Goal: Transaction & Acquisition: Register for event/course

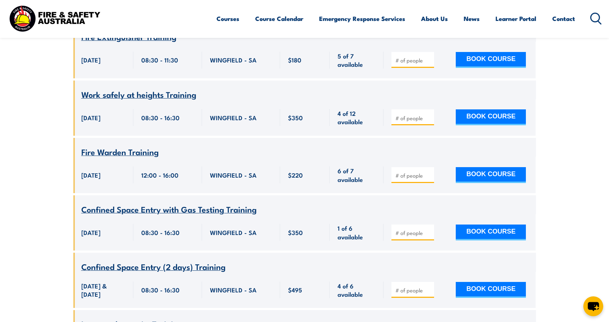
scroll to position [1214, 0]
click at [429, 172] on input "1" at bounding box center [413, 175] width 36 height 7
type input "2"
click at [429, 172] on input "2" at bounding box center [413, 175] width 36 height 7
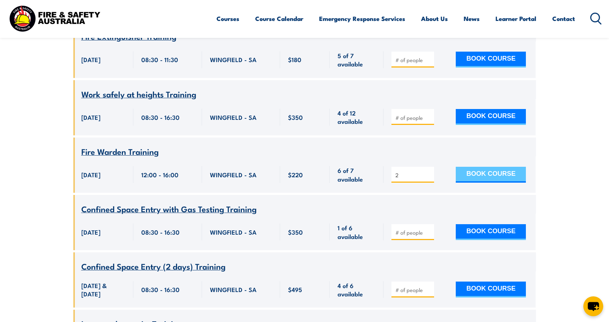
click at [481, 167] on button "BOOK COURSE" at bounding box center [491, 175] width 70 height 16
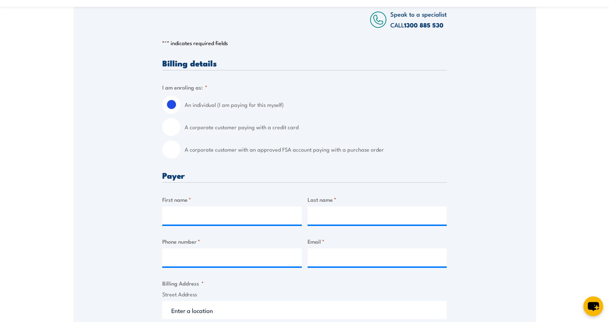
scroll to position [145, 0]
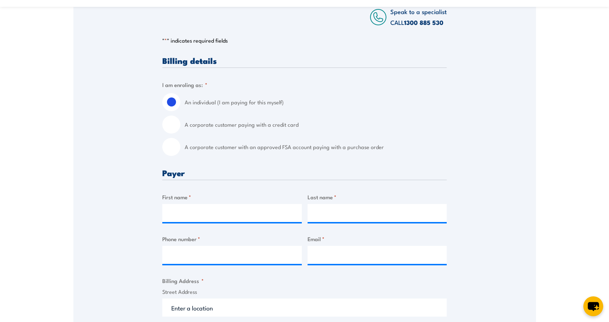
click at [170, 143] on input "A corporate customer with an approved FSA account paying with a purchase order" at bounding box center [171, 147] width 18 height 18
radio input "true"
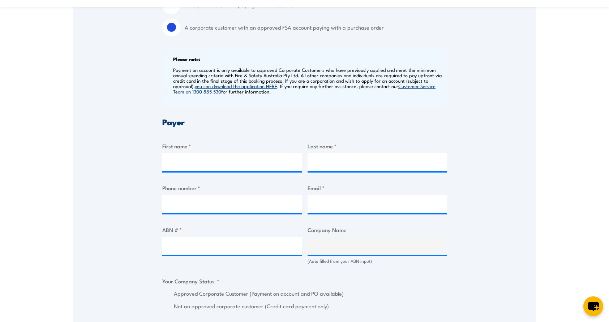
scroll to position [289, 0]
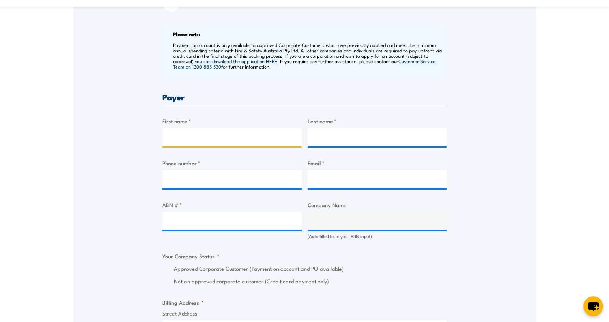
click at [187, 137] on input "First name *" at bounding box center [231, 137] width 139 height 18
click at [186, 137] on input "Metroll" at bounding box center [231, 137] width 139 height 18
type input "Metroll"
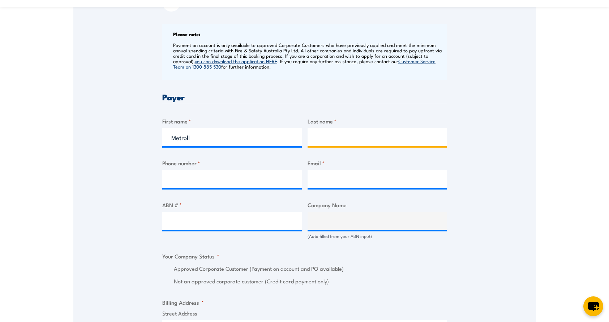
drag, startPoint x: 319, startPoint y: 141, endPoint x: 323, endPoint y: 137, distance: 5.9
click at [319, 141] on input "Last name *" at bounding box center [376, 137] width 139 height 18
type input "[GEOGRAPHIC_DATA]"
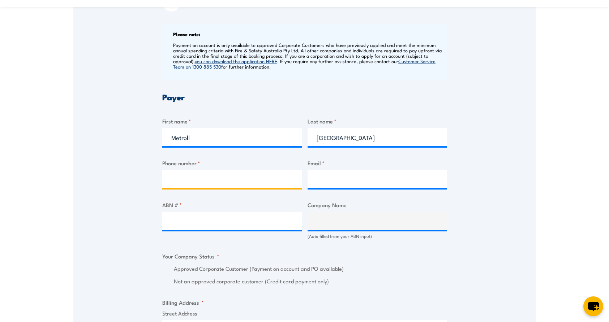
click at [209, 180] on input "Phone number *" at bounding box center [231, 179] width 139 height 18
click at [195, 174] on input "Phone number *" at bounding box center [231, 179] width 139 height 18
type input "08 8"
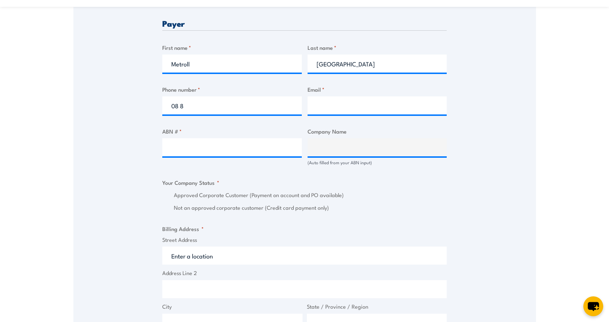
scroll to position [361, 0]
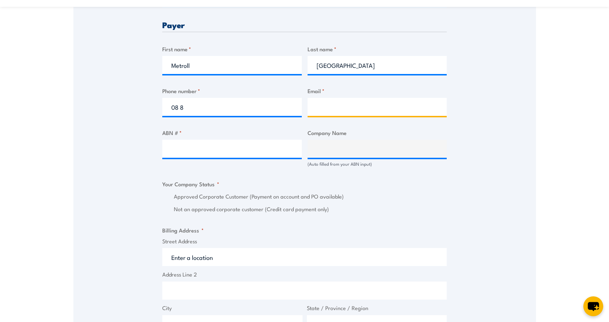
click at [333, 106] on input "Email *" at bounding box center [376, 107] width 139 height 18
type input "[PERSON_NAME][EMAIL_ADDRESS][PERSON_NAME][DOMAIN_NAME]"
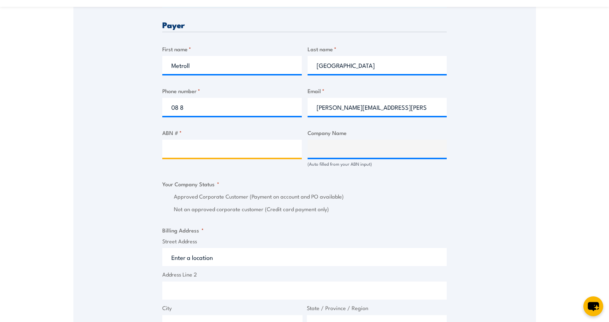
click at [238, 148] on input "ABN # *" at bounding box center [231, 149] width 139 height 18
click at [337, 227] on fieldset "Billing Address * Street Address Address Line 2 City State / Province / Region …" at bounding box center [304, 296] width 284 height 141
click at [214, 154] on input "ABN # *" at bounding box center [231, 149] width 139 height 18
paste input "22 128 968 598"
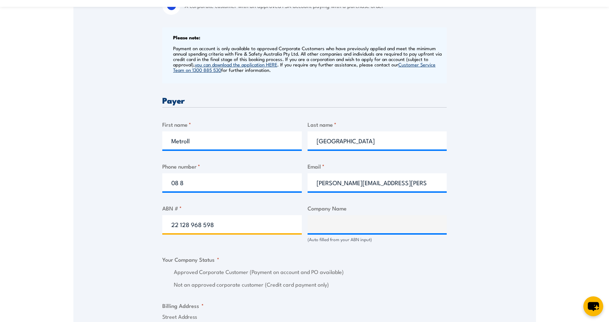
scroll to position [325, 0]
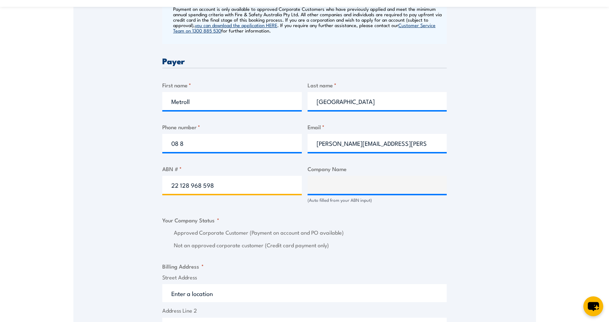
type input "22 128 968 598"
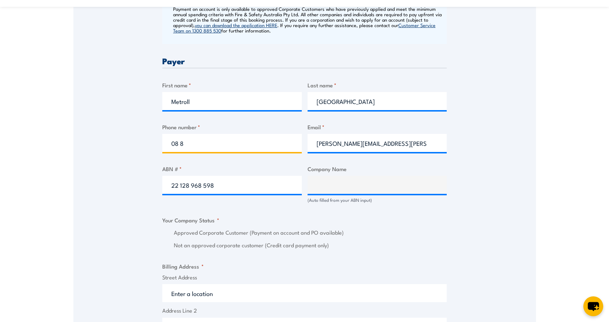
click at [193, 143] on input "08 8" at bounding box center [231, 143] width 139 height 18
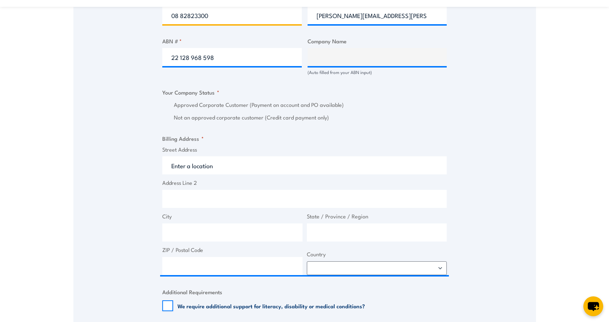
scroll to position [470, 0]
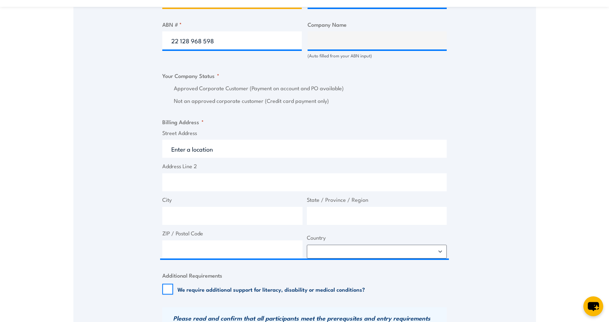
type input "08 82823300"
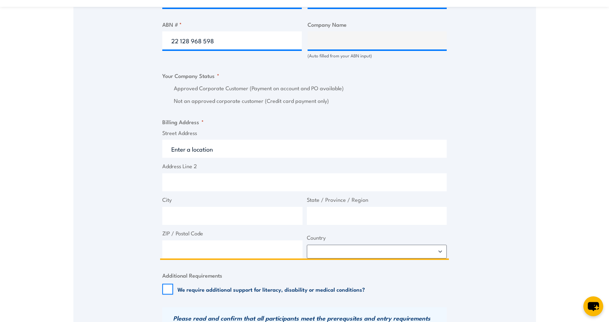
click at [188, 149] on input "Street Address" at bounding box center [304, 149] width 284 height 18
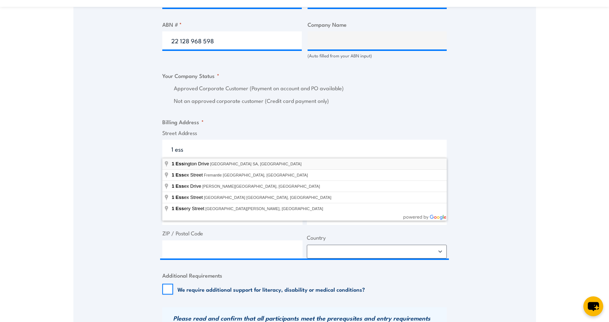
type input "[STREET_ADDRESS]"
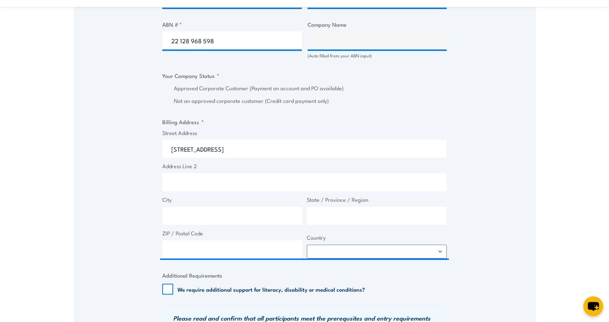
type input "[STREET_ADDRESS]"
type input "[GEOGRAPHIC_DATA]"
type input "5111"
select select "[GEOGRAPHIC_DATA]"
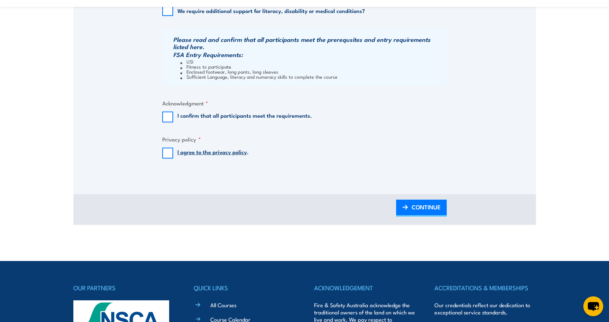
scroll to position [759, 0]
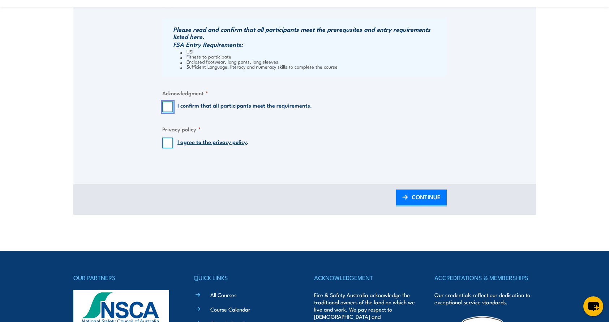
click at [163, 107] on input "I confirm that all participants meet the requirements." at bounding box center [167, 107] width 11 height 11
checkbox input "true"
click at [166, 145] on input "I agree to the privacy policy ." at bounding box center [167, 143] width 11 height 11
checkbox input "true"
click at [419, 199] on span "CONTINUE" at bounding box center [425, 196] width 29 height 19
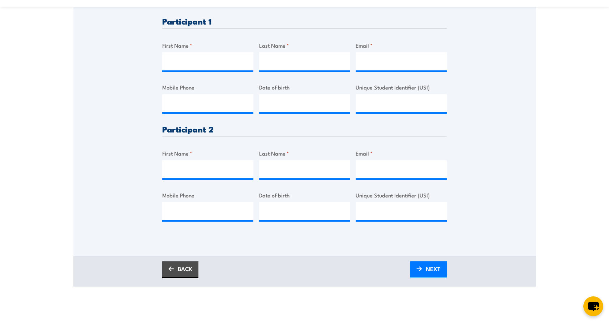
scroll to position [217, 0]
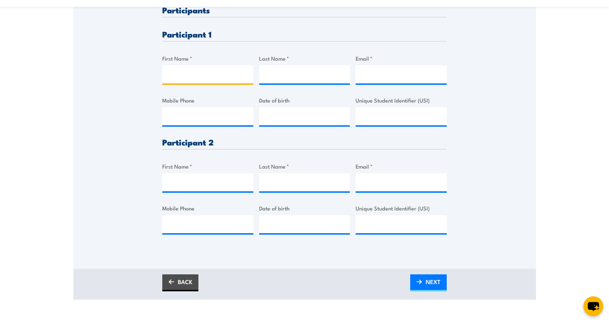
click at [198, 73] on input "First Name *" at bounding box center [207, 74] width 91 height 18
type input "[PERSON_NAME]"
click at [277, 77] on input "Last Name *" at bounding box center [304, 74] width 91 height 18
type input "[PERSON_NAME]"
click at [370, 75] on input "Email *" at bounding box center [400, 74] width 91 height 18
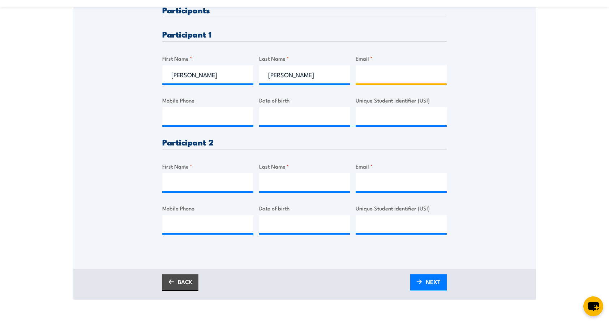
type input "[EMAIL_ADDRESS][DOMAIN_NAME]"
click at [223, 118] on input "Mobile Phone" at bounding box center [207, 116] width 91 height 18
type input "0417840355"
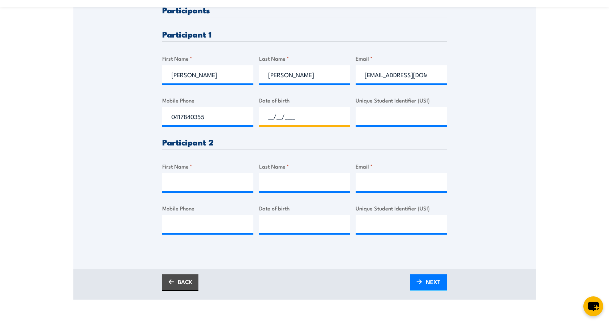
click at [281, 120] on input "__/__/____" at bounding box center [304, 116] width 91 height 18
type input "[DATE]"
click at [381, 116] on input "Unique Student Identifier (USI)" at bounding box center [400, 116] width 91 height 18
click at [182, 181] on input "First Name *" at bounding box center [207, 182] width 91 height 18
type input "[PERSON_NAME]"
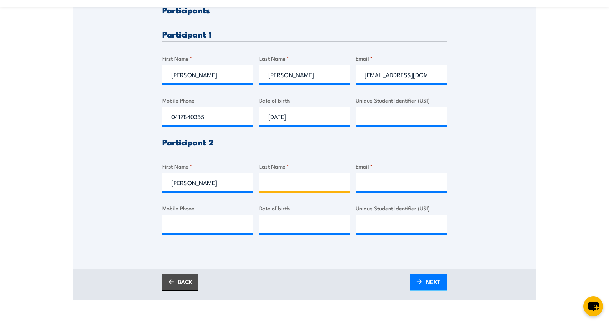
click at [300, 184] on input "Last Name *" at bounding box center [304, 182] width 91 height 18
type input "[PERSON_NAME]"
click at [369, 186] on input "Email *" at bounding box center [400, 182] width 91 height 18
type input "[EMAIL_ADDRESS][DOMAIN_NAME]"
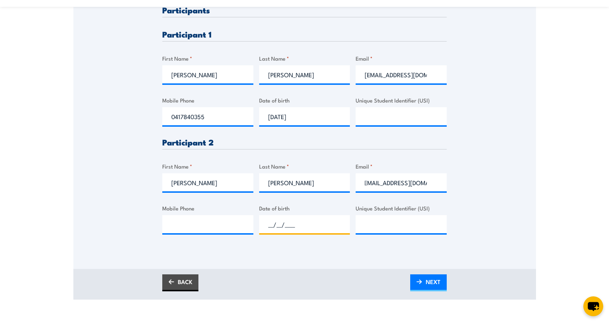
scroll to position [0, 0]
click at [280, 226] on input "__/__/____" at bounding box center [304, 224] width 91 height 18
type input "[DATE]"
click at [198, 223] on input "Mobile Phone" at bounding box center [207, 224] width 91 height 18
type input "0415813917"
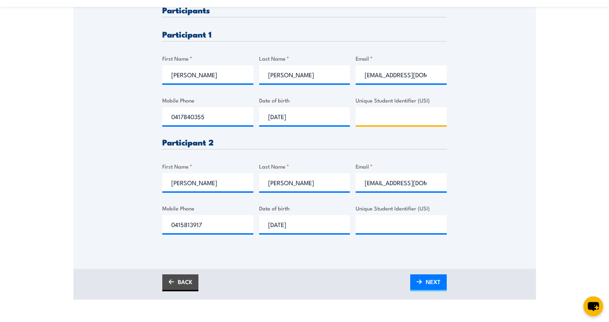
click at [383, 118] on input "Unique Student Identifier (USI)" at bounding box center [400, 116] width 91 height 18
paste input "YTKKV7EX27"
type input "YTKKV7EX27"
click at [371, 226] on input "Unique Student Identifier (USI)" at bounding box center [400, 224] width 91 height 18
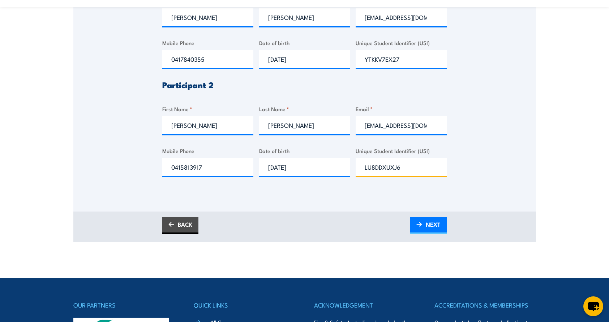
scroll to position [397, 0]
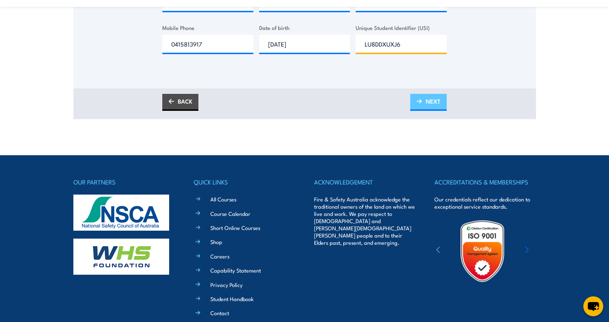
type input "LU8DDXUXJ6"
click at [432, 103] on span "NEXT" at bounding box center [433, 101] width 15 height 19
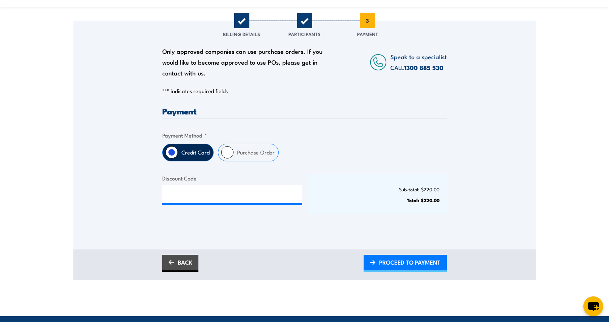
scroll to position [108, 0]
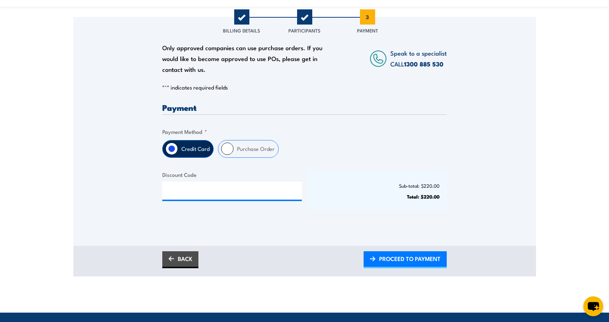
click at [227, 148] on input "Purchase Order" at bounding box center [227, 149] width 12 height 12
radio input "true"
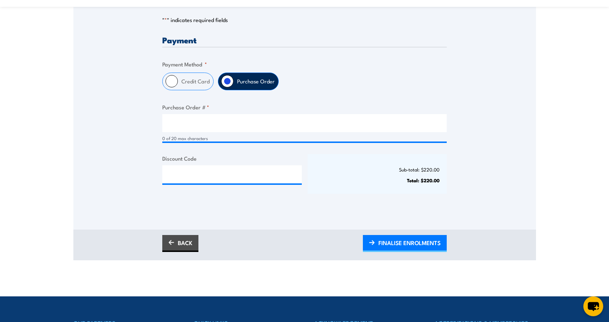
scroll to position [181, 0]
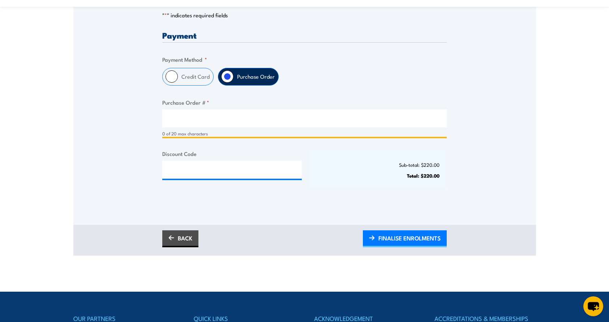
click at [183, 122] on input "Purchase Order # *" at bounding box center [304, 118] width 284 height 18
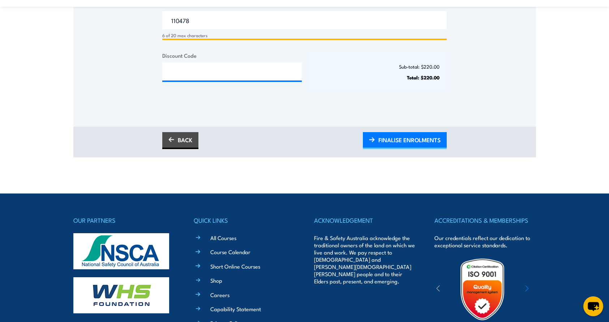
scroll to position [289, 0]
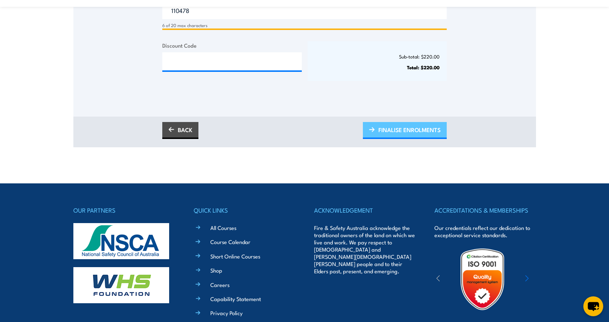
type input "110478"
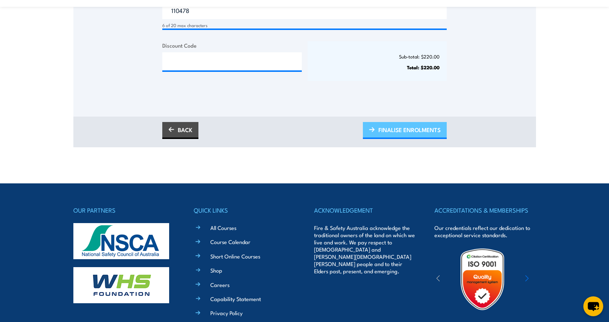
click at [427, 128] on span "FINALISE ENROLMENTS" at bounding box center [409, 129] width 62 height 19
